Goal: Task Accomplishment & Management: Manage account settings

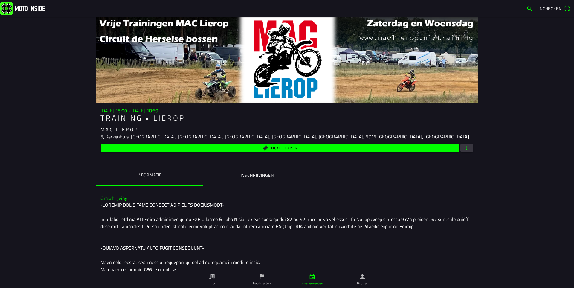
click at [470, 147] on button "button" at bounding box center [467, 148] width 13 height 8
click at [523, 121] on ion-backdrop at bounding box center [287, 144] width 574 height 288
click at [464, 148] on span "button" at bounding box center [466, 148] width 5 height 8
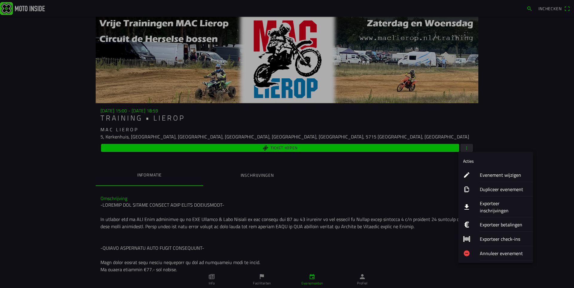
click at [488, 204] on ion-label "Exporteer inschrijvingen" at bounding box center [504, 207] width 48 height 14
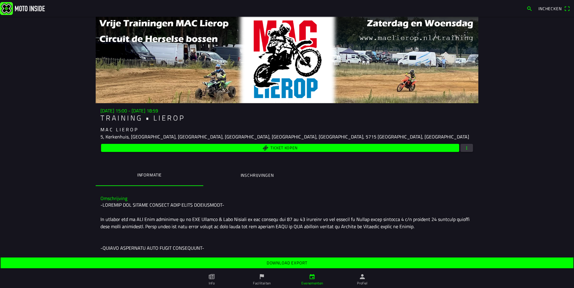
click at [0, 0] on slot "Download export" at bounding box center [0, 0] width 0 height 0
click at [468, 145] on button "button" at bounding box center [467, 148] width 13 height 8
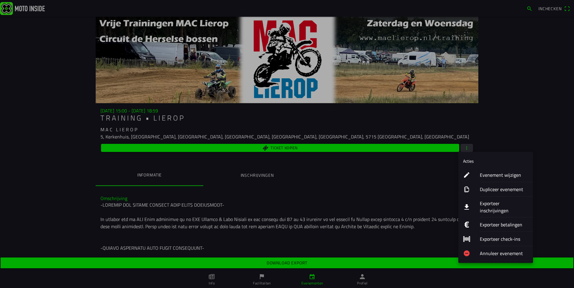
click at [493, 188] on ion-label "Dupliceer evenement" at bounding box center [504, 189] width 48 height 7
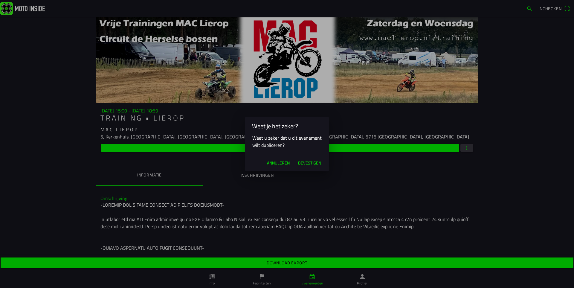
click at [307, 163] on span "Bevestigen" at bounding box center [309, 163] width 23 height 6
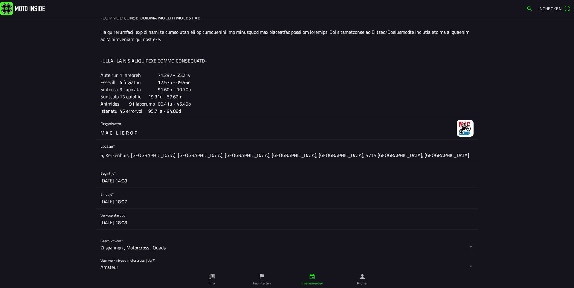
scroll to position [299, 0]
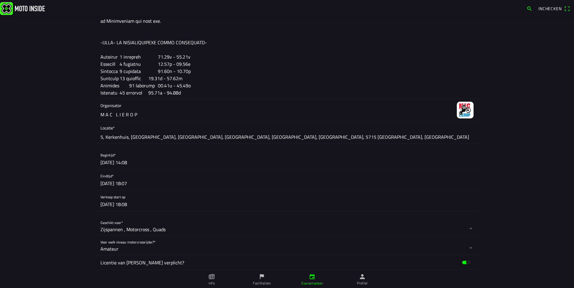
click at [127, 204] on button "button" at bounding box center [290, 201] width 378 height 21
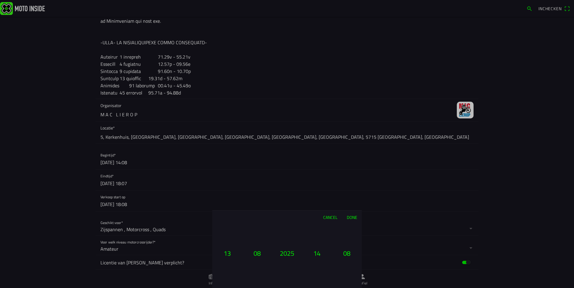
click at [226, 253] on button "13" at bounding box center [227, 253] width 25 height 13
click at [319, 256] on button "14" at bounding box center [317, 253] width 25 height 13
click at [318, 253] on button "14" at bounding box center [317, 253] width 25 height 13
click at [346, 254] on button "08" at bounding box center [347, 253] width 25 height 13
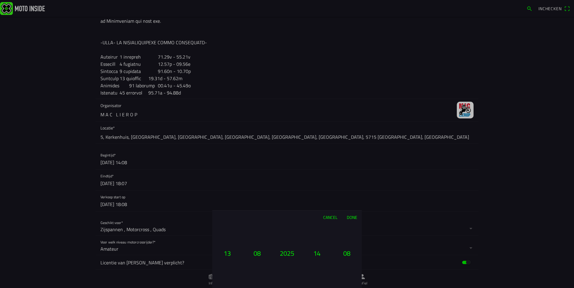
click at [346, 254] on button "08" at bounding box center [347, 253] width 25 height 13
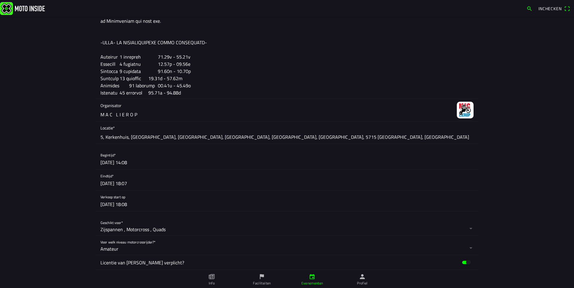
click at [121, 161] on ion-backdrop at bounding box center [287, 144] width 574 height 288
click at [121, 161] on button "button" at bounding box center [290, 159] width 378 height 21
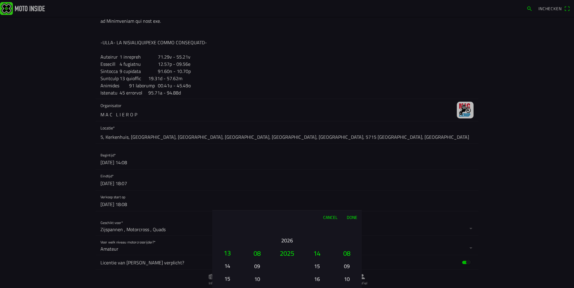
click at [227, 267] on button "14" at bounding box center [227, 266] width 20 height 10
click at [352, 217] on button "Done" at bounding box center [352, 217] width 20 height 13
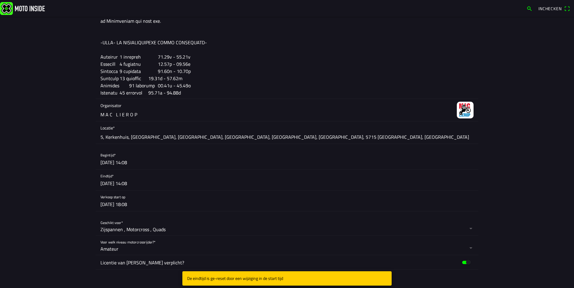
click at [126, 204] on button "button" at bounding box center [290, 201] width 378 height 21
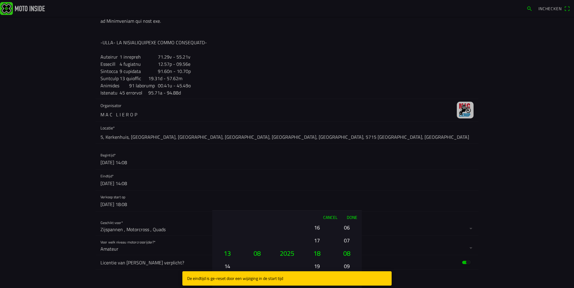
click at [226, 266] on button "14" at bounding box center [227, 266] width 20 height 10
click at [354, 217] on button "Done" at bounding box center [352, 217] width 20 height 13
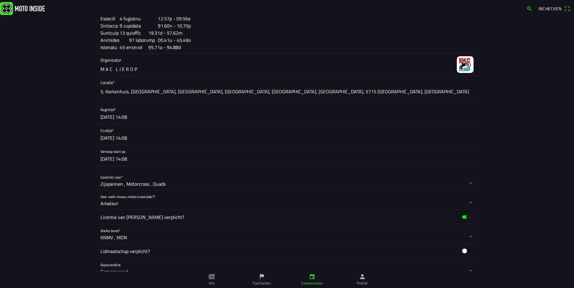
scroll to position [359, 0]
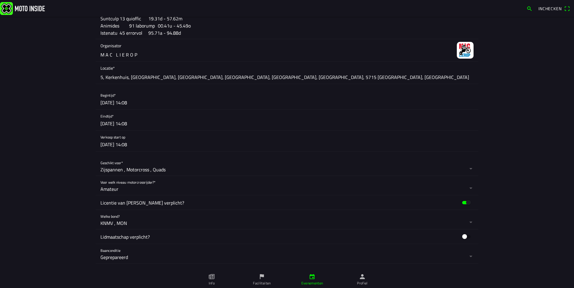
click at [120, 144] on button "button" at bounding box center [290, 141] width 378 height 21
click at [121, 105] on ion-backdrop at bounding box center [287, 144] width 574 height 288
click at [126, 99] on button "button" at bounding box center [290, 99] width 378 height 21
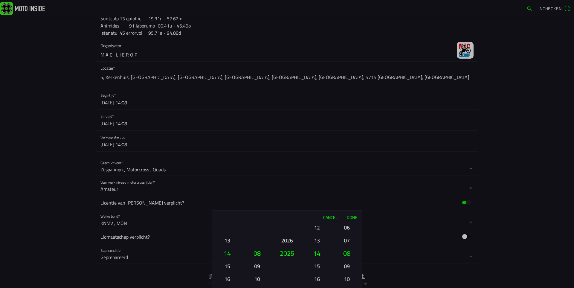
click at [227, 263] on button "15" at bounding box center [227, 266] width 20 height 10
click at [226, 265] on button "16" at bounding box center [227, 266] width 20 height 10
click at [317, 238] on button "13" at bounding box center [317, 240] width 20 height 10
click at [347, 231] on button "06" at bounding box center [347, 227] width 20 height 10
click at [347, 247] on div "00 01 02 03 04 05 06 07 08 09 10 11 12 13 14 15 16 17 18 19 20 21 22 23 24 25 2…" at bounding box center [347, 279] width 25 height 64
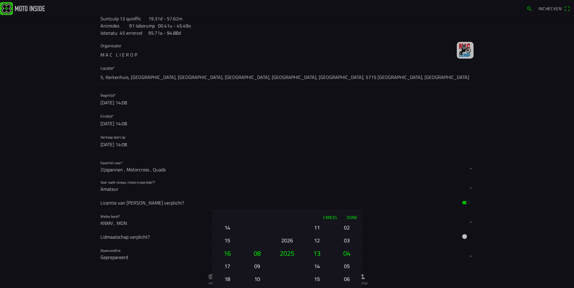
click at [347, 231] on ion-picker-column "00 01 02 03 04 05 06 07 08 09 10 11 12 13 14 15 16 17 18 19 20 21 22 23 24 25 2…" at bounding box center [347, 256] width 30 height 64
click at [347, 247] on div "00 01 02 03 04 05 06 07 08 09 10 11 12 13 14 15 16 17 18 19 20 21 22 23 24 25 2…" at bounding box center [347, 279] width 25 height 64
click at [347, 231] on ion-picker-column "00 01 02 03 04 05 06 07 08 09 10 11 12 13 14 15 16 17 18 19 20 21 22 23 24 25 2…" at bounding box center [347, 256] width 30 height 64
click at [349, 217] on button "Done" at bounding box center [352, 217] width 20 height 13
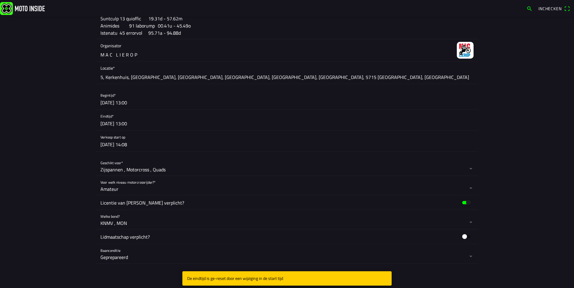
click at [128, 125] on button "button" at bounding box center [290, 120] width 378 height 21
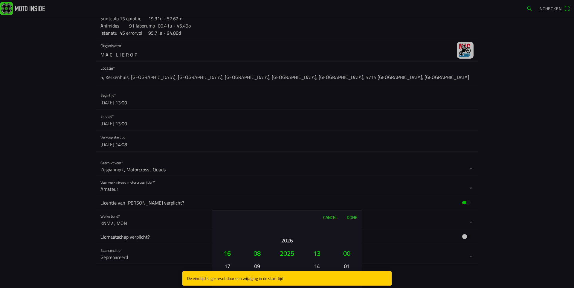
click at [229, 265] on button "17" at bounding box center [227, 266] width 20 height 10
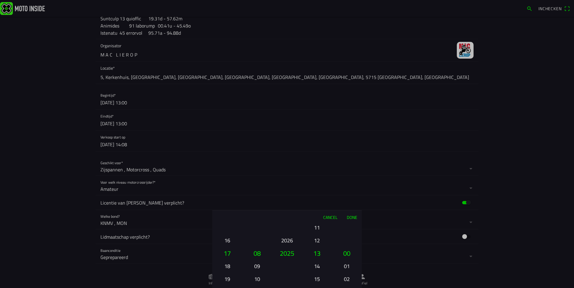
click at [228, 240] on button "16" at bounding box center [227, 240] width 20 height 10
click at [318, 278] on button "15" at bounding box center [317, 279] width 20 height 10
click at [316, 267] on button "16" at bounding box center [317, 266] width 20 height 10
click at [347, 279] on button "02" at bounding box center [347, 279] width 20 height 10
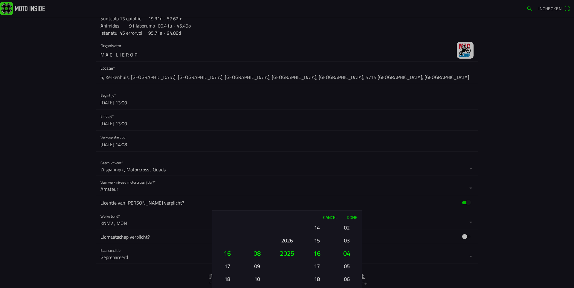
click at [346, 281] on button "06" at bounding box center [347, 279] width 20 height 10
click at [346, 281] on button "08" at bounding box center [347, 279] width 20 height 10
click at [346, 281] on ion-picker-column "00 01 02 03 04 05 06 07 08 09 10 11 12 13 14 15 16 17 18 19 20 21 22 23 24 25 2…" at bounding box center [347, 256] width 30 height 64
click at [346, 281] on div "00 01 02 03 04 05 06 07 08 09 10 11 12 13 14 15 16 17 18 19 20 21 22 23 24 25 2…" at bounding box center [347, 279] width 25 height 64
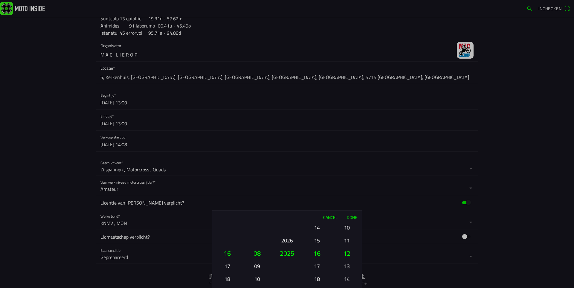
click at [346, 281] on div "00 01 02 03 04 05 06 07 08 09 10 11 12 13 14 15 16 17 18 19 20 21 22 23 24 25 2…" at bounding box center [347, 279] width 25 height 64
click at [346, 281] on ion-picker-column "00 01 02 03 04 05 06 07 08 09 10 11 12 13 14 15 16 17 18 19 20 21 22 23 24 25 2…" at bounding box center [347, 256] width 30 height 64
click at [346, 280] on button "20" at bounding box center [347, 279] width 20 height 10
click at [346, 280] on ion-picker-column "00 01 02 03 04 05 06 07 08 09 10 11 12 13 14 15 16 17 18 19 20 21 22 23 24 25 2…" at bounding box center [347, 256] width 30 height 64
drag, startPoint x: 344, startPoint y: 271, endPoint x: 348, endPoint y: 234, distance: 37.3
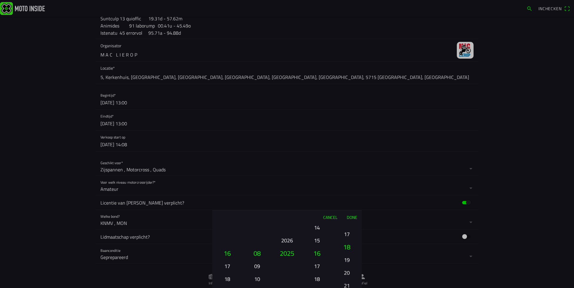
click at [348, 267] on button "20" at bounding box center [347, 272] width 20 height 10
drag, startPoint x: 350, startPoint y: 266, endPoint x: 350, endPoint y: 218, distance: 48.5
click at [349, 257] on button "24" at bounding box center [347, 262] width 20 height 10
drag, startPoint x: 349, startPoint y: 270, endPoint x: 359, endPoint y: 218, distance: 53.2
click at [356, 247] on div "00 01 02 03 04 05 06 07 08 09 10 11 12 13 14 15 16 17 18 19 20 21 22 23 24 25 2…" at bounding box center [347, 279] width 25 height 64
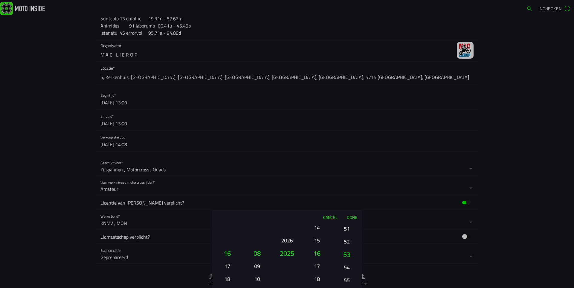
drag, startPoint x: 349, startPoint y: 276, endPoint x: 345, endPoint y: 228, distance: 48.0
click at [345, 236] on button "52" at bounding box center [347, 241] width 20 height 10
click at [347, 253] on button "59" at bounding box center [347, 253] width 25 height 13
click at [353, 215] on button "Done" at bounding box center [352, 217] width 20 height 13
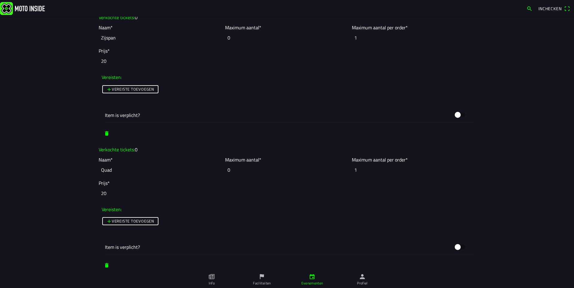
scroll to position [1047, 0]
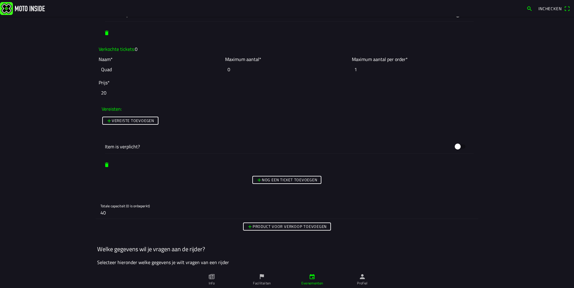
click at [106, 215] on input "40" at bounding box center [287, 213] width 373 height 12
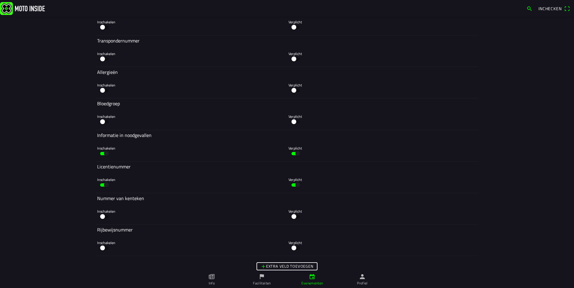
scroll to position [1824, 0]
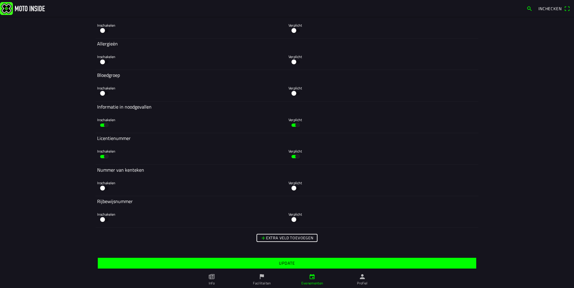
type input "35"
click at [0, 0] on slot "Update" at bounding box center [0, 0] width 0 height 0
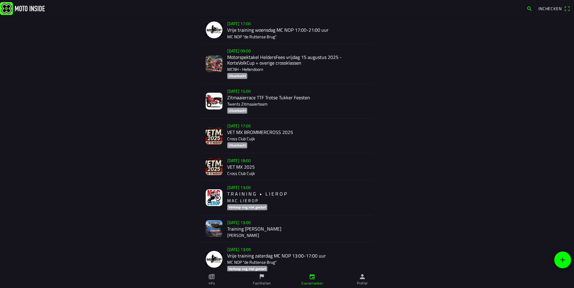
scroll to position [252, 0]
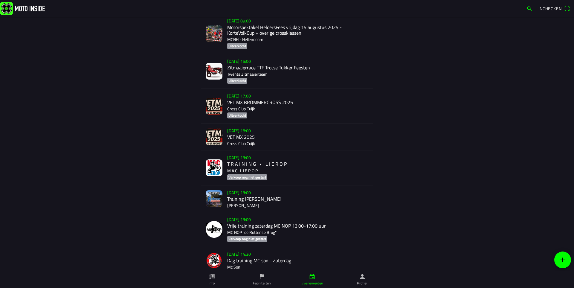
click at [248, 164] on div "za 16 aug. - 13:00 T R A I N I N G • L I E R O P M A C L I E R O P Verkoop nog …" at bounding box center [297, 168] width 141 height 34
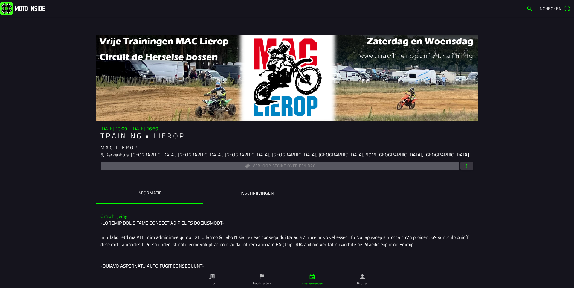
drag, startPoint x: 307, startPoint y: 218, endPoint x: 316, endPoint y: 220, distance: 8.9
click at [316, 222] on div "za 16 aug. - 13:00 - za 16 aug. - 16:59 T R A I N I N G • L I E R O P M A C L I…" at bounding box center [287, 283] width 383 height 497
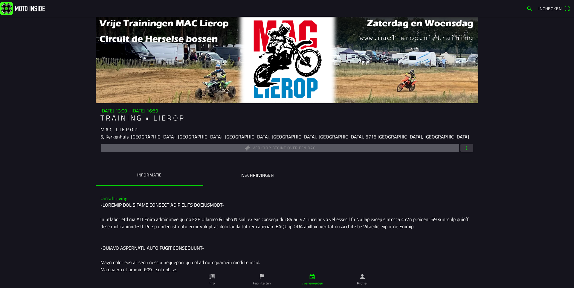
click at [241, 174] on ion-label "Inschrijvingen" at bounding box center [257, 175] width 33 height 7
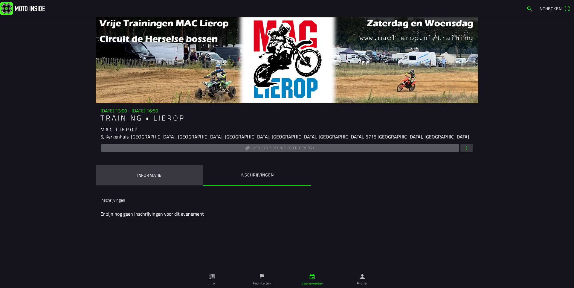
click at [177, 169] on button "Informatie" at bounding box center [150, 175] width 108 height 20
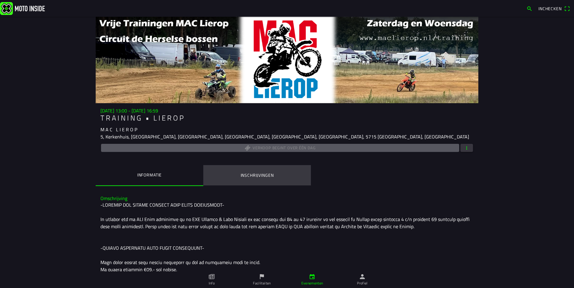
click at [235, 172] on button "Inschrijvingen" at bounding box center [257, 175] width 108 height 20
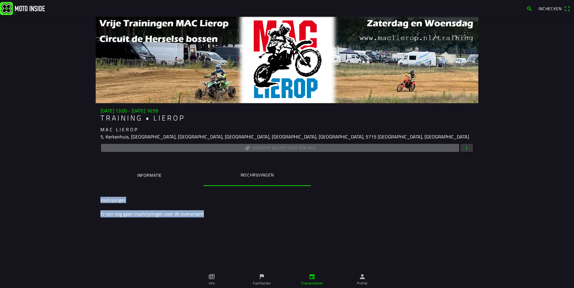
drag, startPoint x: 97, startPoint y: 201, endPoint x: 233, endPoint y: 223, distance: 138.2
click at [233, 223] on ion-list "Inschrijvingen Er zijn nog geen inschrijvingen voor dit evenement" at bounding box center [287, 207] width 383 height 33
click at [235, 222] on ion-list "Inschrijvingen Er zijn nog geen inschrijvingen voor dit evenement" at bounding box center [287, 207] width 383 height 33
click at [158, 173] on ion-label "Informatie" at bounding box center [149, 175] width 25 height 7
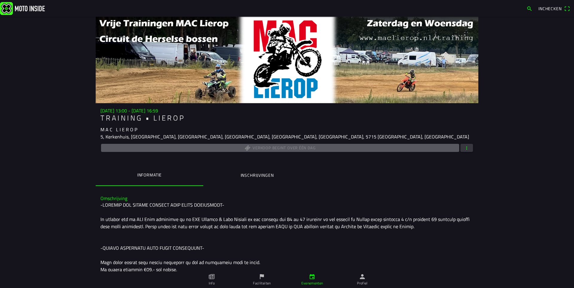
click at [256, 171] on button "Inschrijvingen" at bounding box center [257, 175] width 108 height 20
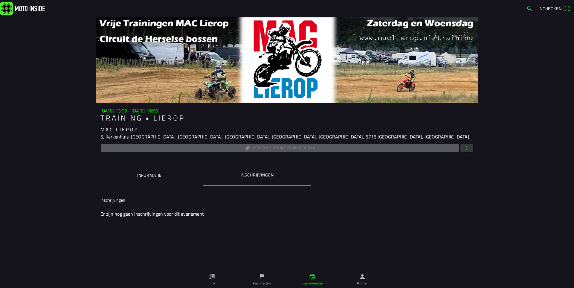
click at [165, 171] on button "Informatie" at bounding box center [150, 175] width 108 height 20
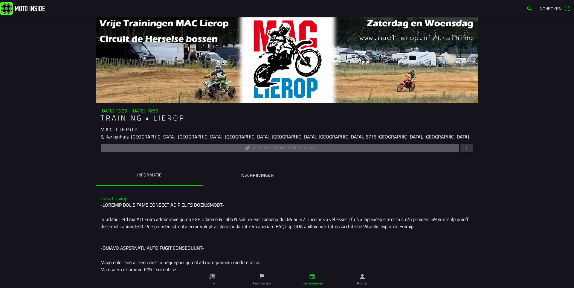
click at [254, 168] on button "Inschrijvingen" at bounding box center [257, 175] width 108 height 20
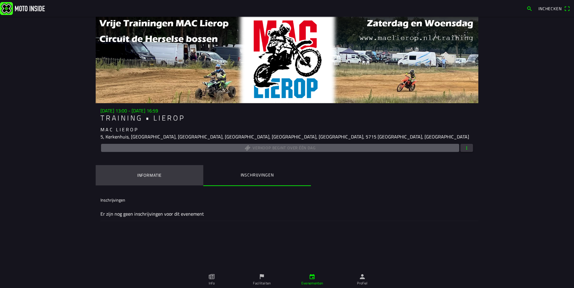
click at [141, 171] on button "Informatie" at bounding box center [150, 175] width 108 height 20
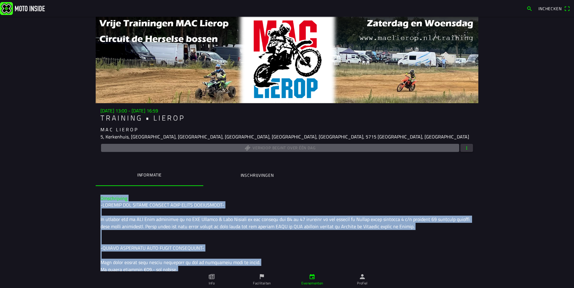
drag, startPoint x: 98, startPoint y: 197, endPoint x: 210, endPoint y: 269, distance: 133.3
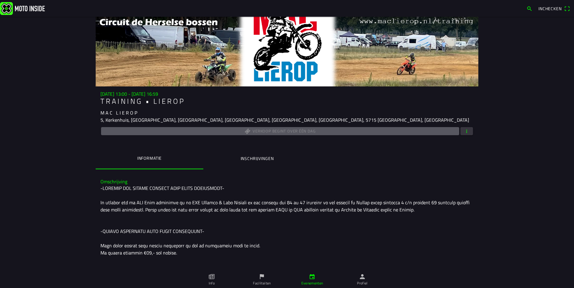
scroll to position [60, 0]
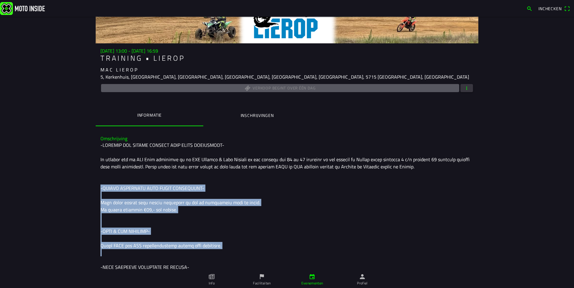
drag, startPoint x: 168, startPoint y: 203, endPoint x: 188, endPoint y: 254, distance: 54.5
click at [188, 254] on div at bounding box center [287, 271] width 373 height 259
click at [188, 225] on div at bounding box center [287, 271] width 373 height 259
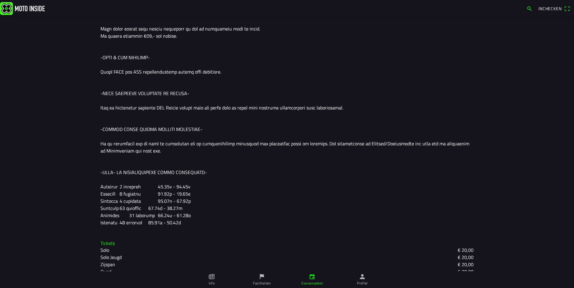
scroll to position [242, 0]
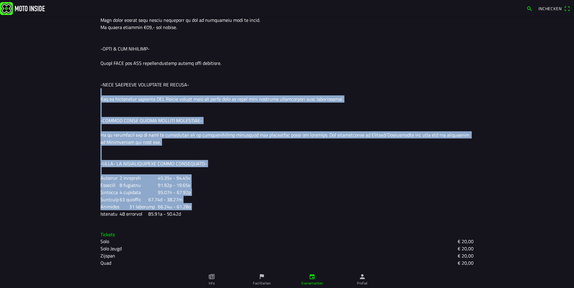
drag, startPoint x: 201, startPoint y: 83, endPoint x: 269, endPoint y: 207, distance: 141.1
click at [269, 207] on div at bounding box center [287, 88] width 373 height 259
click at [250, 161] on div at bounding box center [287, 88] width 373 height 259
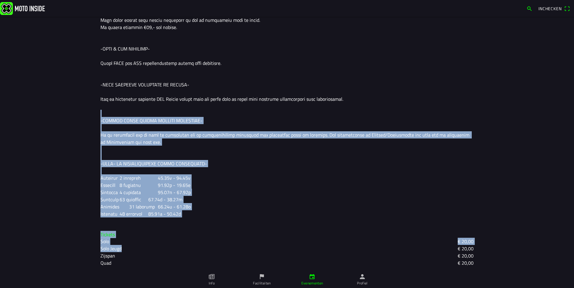
drag, startPoint x: 224, startPoint y: 104, endPoint x: 250, endPoint y: 245, distance: 144.4
click at [250, 245] on div "Omschrijving Tickets Solo € 20,00 Solo Jeugd € 20,00 Zijspan € 20,00 Quad € 20,…" at bounding box center [287, 110] width 383 height 323
click at [238, 209] on div at bounding box center [287, 88] width 373 height 259
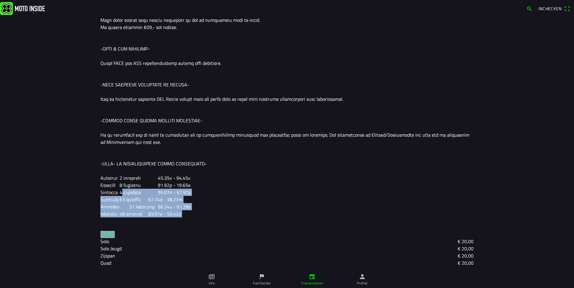
drag, startPoint x: 130, startPoint y: 194, endPoint x: 198, endPoint y: 233, distance: 78.9
click at [198, 233] on div "Omschrijving Tickets Solo € 20,00 Solo Jeugd € 20,00 Zijspan € 20,00 Quad € 20,…" at bounding box center [287, 110] width 383 height 323
click at [385, 220] on div "Omschrijving" at bounding box center [287, 86] width 383 height 274
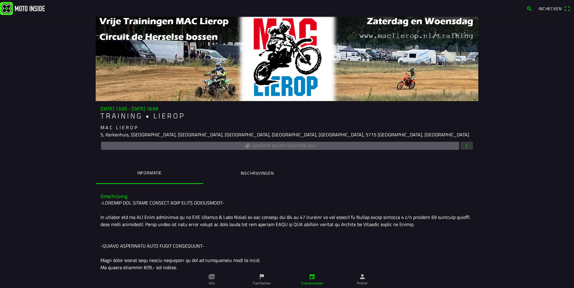
scroll to position [0, 0]
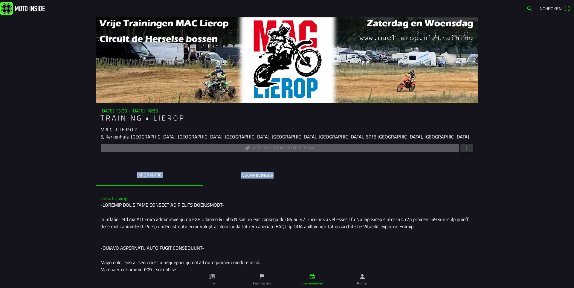
drag, startPoint x: 82, startPoint y: 170, endPoint x: 324, endPoint y: 176, distance: 241.8
click at [318, 172] on main "za 16 aug. - 13:00 - za 16 aug. - 16:59 T R A I N I N G • L I E R O P M A C L I…" at bounding box center [287, 152] width 574 height 271
click at [325, 177] on ion-segment "Informatie Inschrijvingen" at bounding box center [287, 175] width 383 height 21
click at [247, 174] on ion-label "Inschrijvingen" at bounding box center [257, 175] width 33 height 7
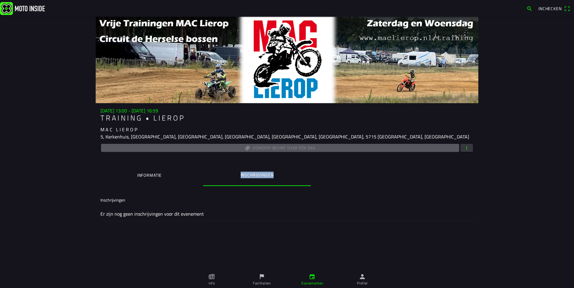
click at [151, 175] on ion-label "Informatie" at bounding box center [149, 175] width 25 height 7
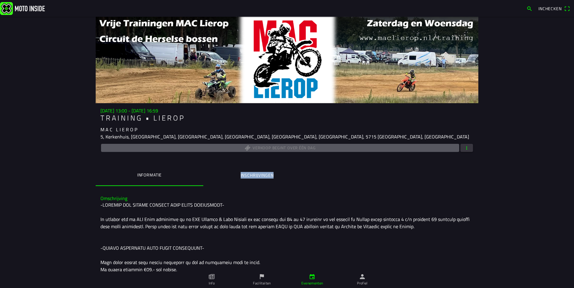
drag, startPoint x: 308, startPoint y: 284, endPoint x: 303, endPoint y: 279, distance: 7.4
click at [308, 284] on ion-label "Evenementen" at bounding box center [313, 283] width 22 height 5
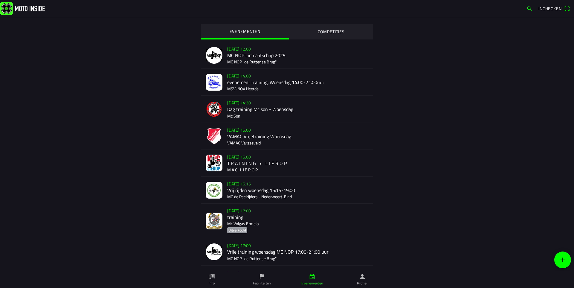
click at [237, 165] on div "wo 13 aug. - 15:00 T R A I N I N G • L I E R O P M A C L I E R O P" at bounding box center [297, 163] width 141 height 27
click at [238, 81] on div "wo 13 aug. - 14:00 evenement training. Woensdag 14.00-21.00uur MSV-NOV Heerde" at bounding box center [297, 82] width 141 height 27
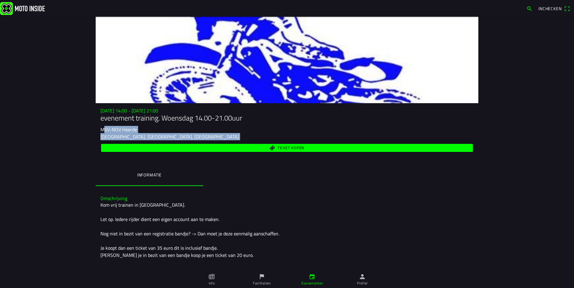
drag, startPoint x: 95, startPoint y: 128, endPoint x: 181, endPoint y: 143, distance: 87.5
click at [181, 143] on div "wo 13 aug. - 14:00 - wo 13 aug. - 21:00 evenement training. Woensdag 14.00-21.0…" at bounding box center [287, 130] width 383 height 45
click at [182, 143] on div "Ticket kopen" at bounding box center [287, 148] width 373 height 10
click at [0, 0] on slot "Heerde, Gelderland, Netherlands" at bounding box center [0, 0] width 0 height 0
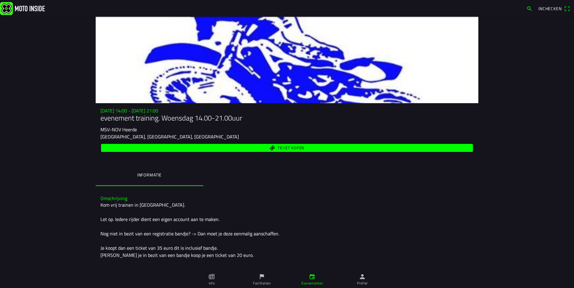
click at [0, 0] on slot "Heerde, Gelderland, Netherlands" at bounding box center [0, 0] width 0 height 0
copy ion-text "Heerde"
drag, startPoint x: 569, startPoint y: 1, endPoint x: 472, endPoint y: 1, distance: 97.2
click at [443, 10] on link at bounding box center [262, 8] width 524 height 13
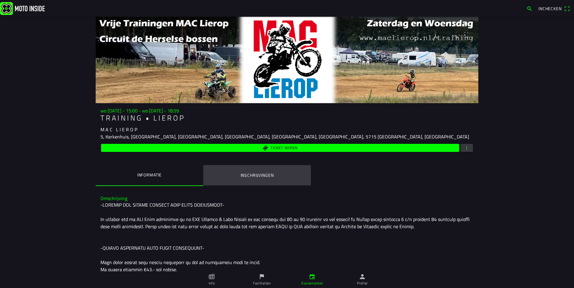
click at [248, 172] on ion-label "Inschrijvingen" at bounding box center [257, 175] width 33 height 7
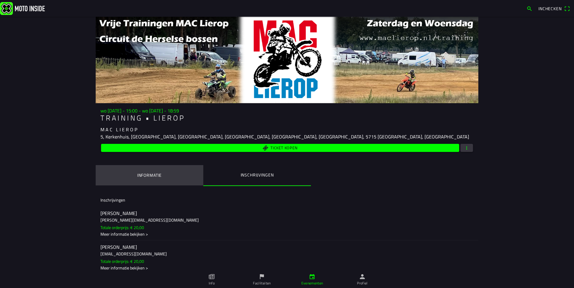
click at [154, 177] on ion-label "Informatie" at bounding box center [149, 175] width 25 height 7
